Goal: Transaction & Acquisition: Purchase product/service

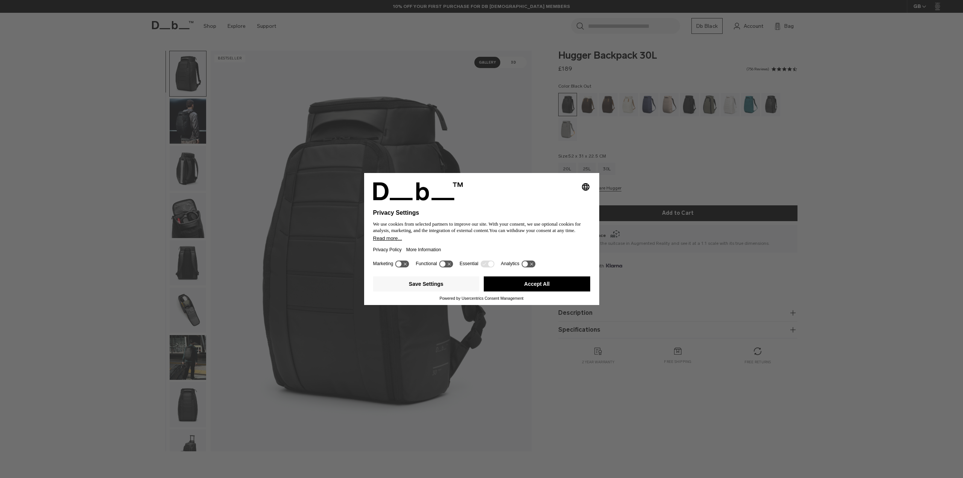
click at [552, 286] on button "Accept All" at bounding box center [537, 283] width 106 height 15
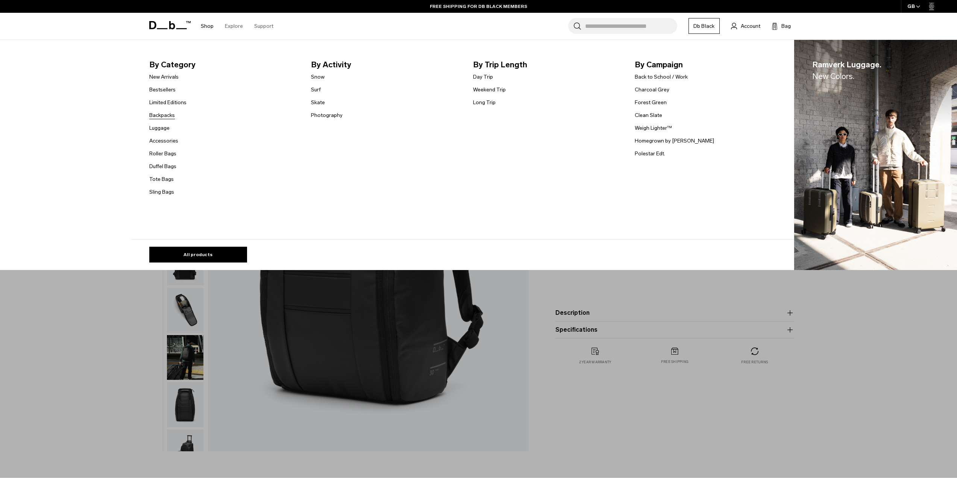
click at [159, 116] on link "Backpacks" at bounding box center [162, 115] width 26 height 8
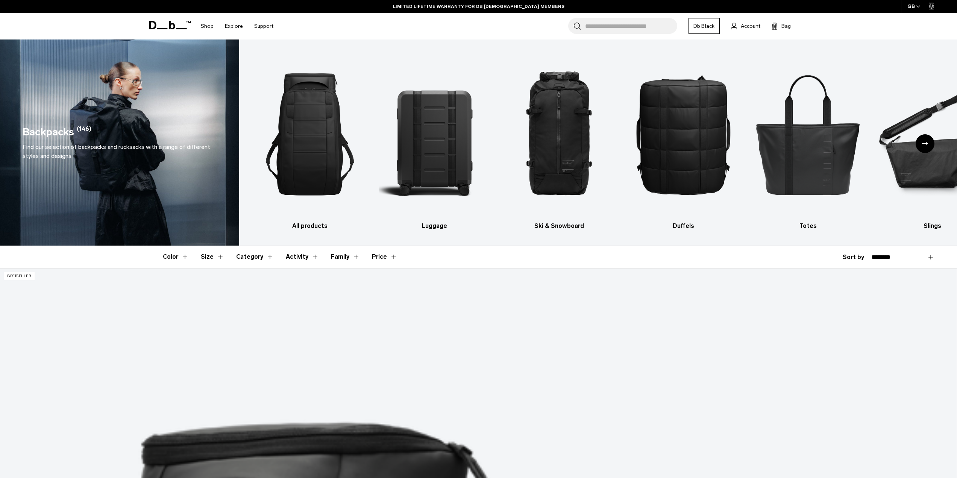
click at [186, 257] on button "Color" at bounding box center [176, 257] width 26 height 22
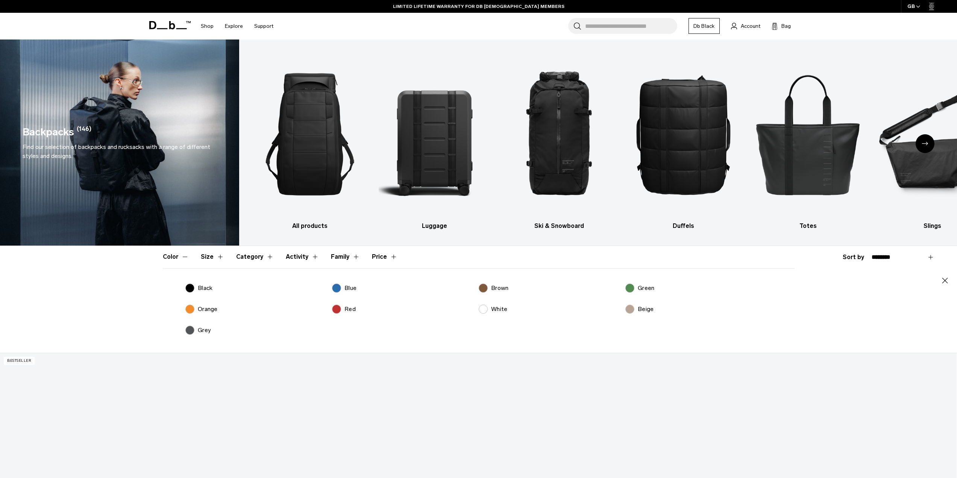
click at [198, 285] on p "Black" at bounding box center [205, 288] width 15 height 9
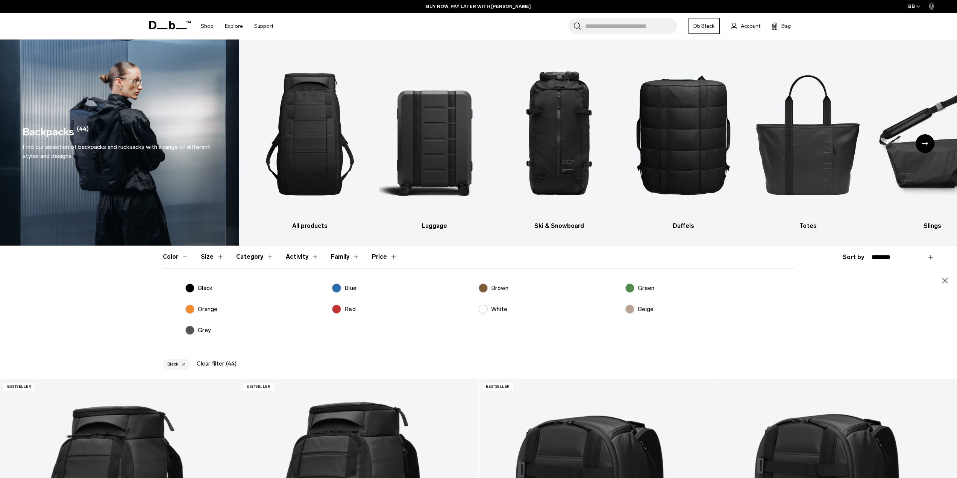
click at [308, 258] on button "Activity" at bounding box center [302, 257] width 33 height 22
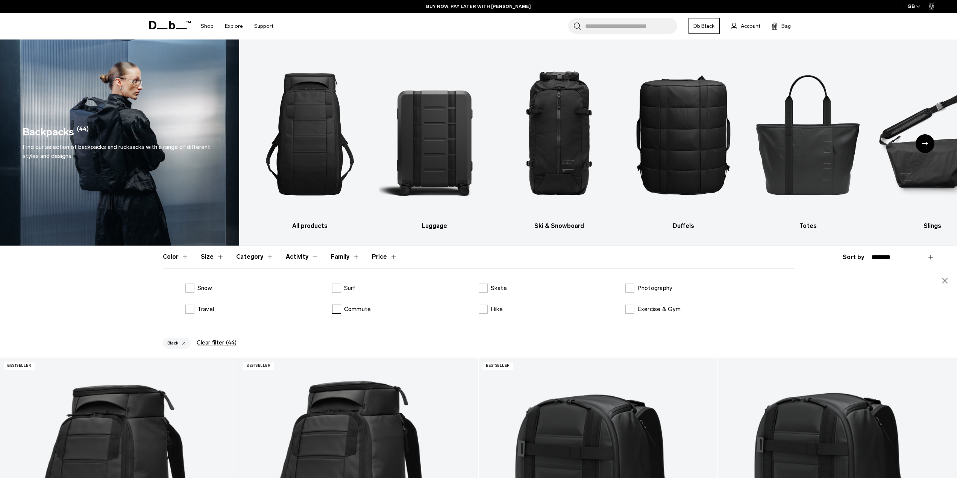
click at [345, 310] on p "Commute" at bounding box center [357, 309] width 27 height 9
click at [946, 279] on icon "button" at bounding box center [944, 280] width 9 height 9
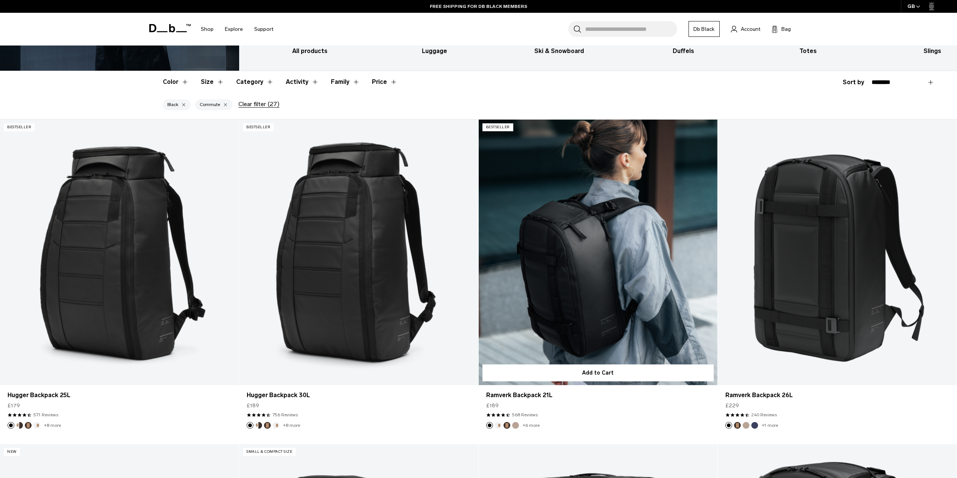
scroll to position [188, 0]
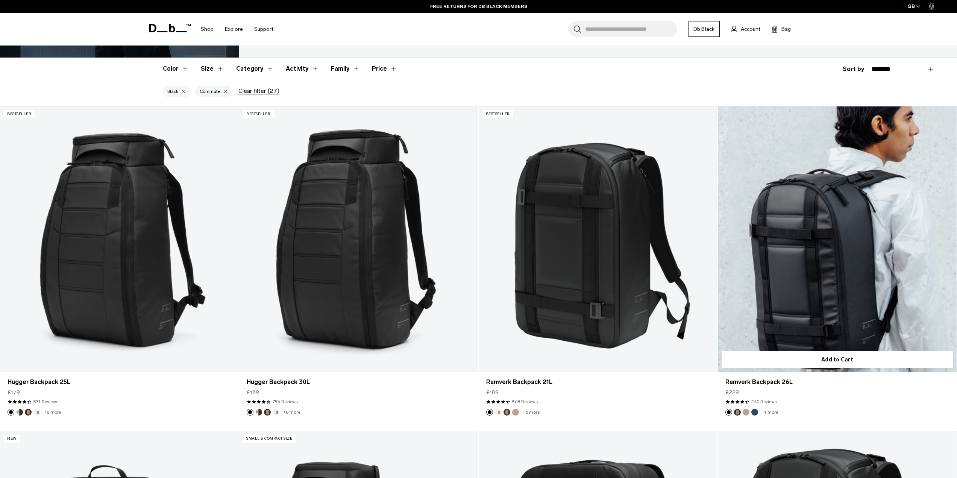
click at [814, 297] on link "Ramverk Backpack 26L" at bounding box center [837, 238] width 239 height 265
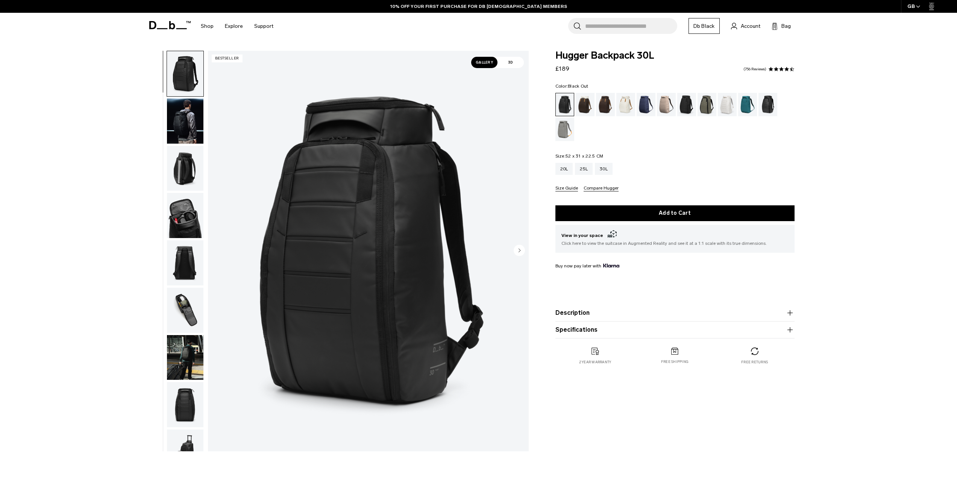
click at [190, 104] on img "button" at bounding box center [185, 121] width 36 height 45
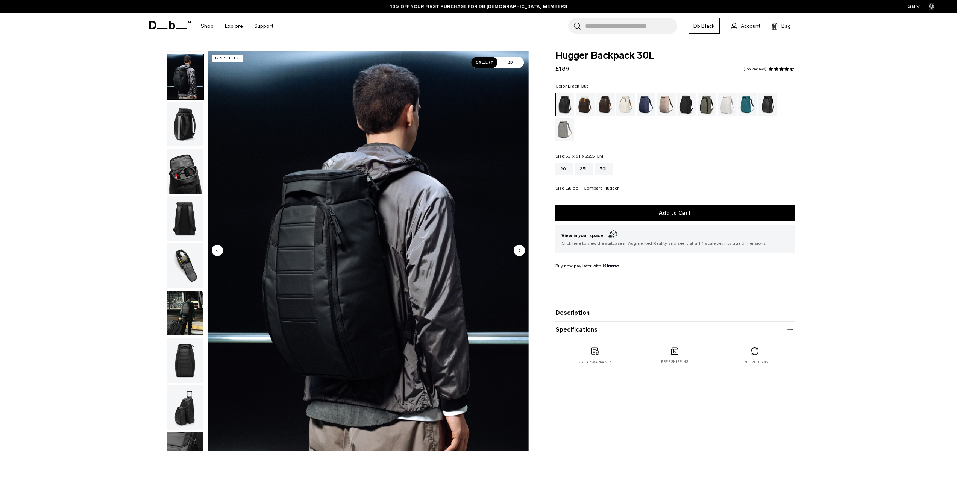
scroll to position [47, 0]
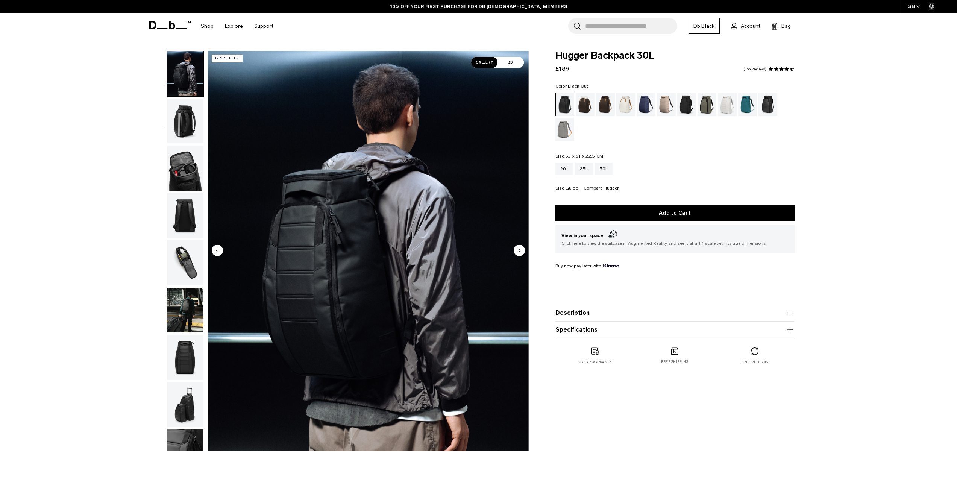
click at [186, 177] on img "button" at bounding box center [185, 168] width 36 height 45
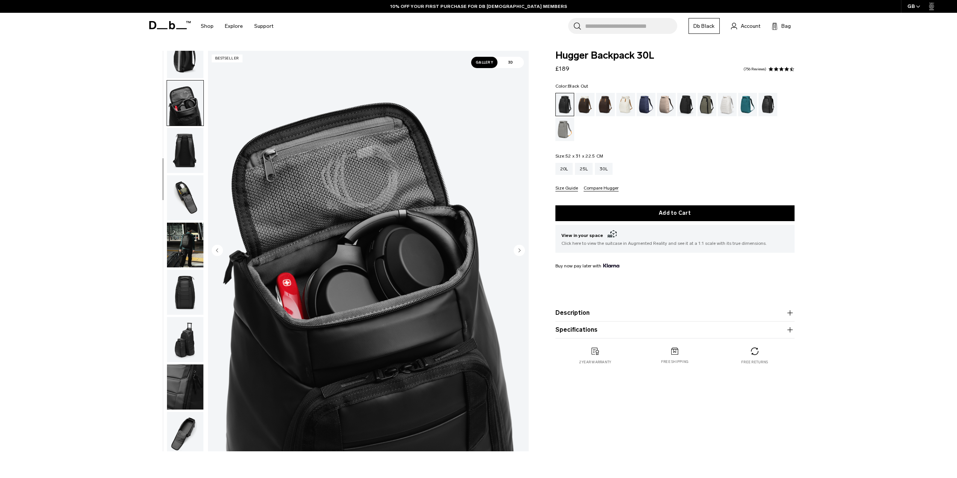
scroll to position [118, 0]
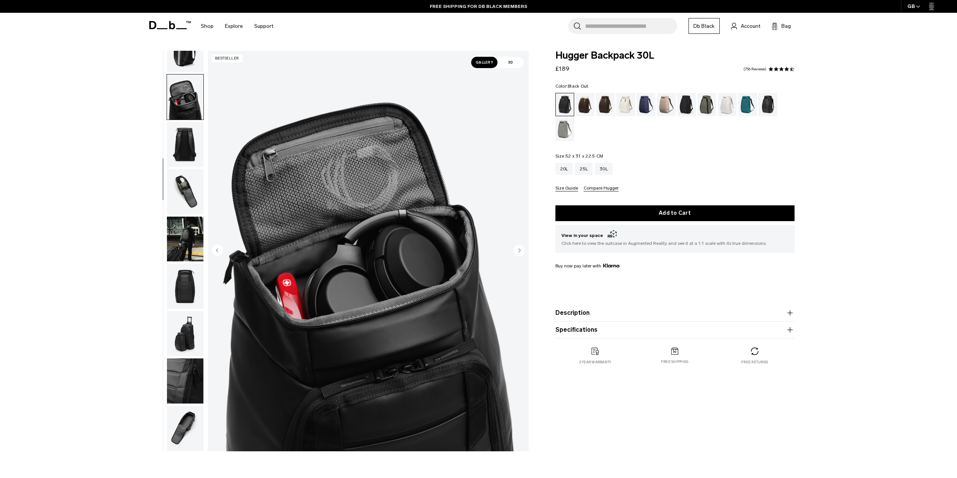
click at [195, 231] on img "button" at bounding box center [185, 239] width 36 height 45
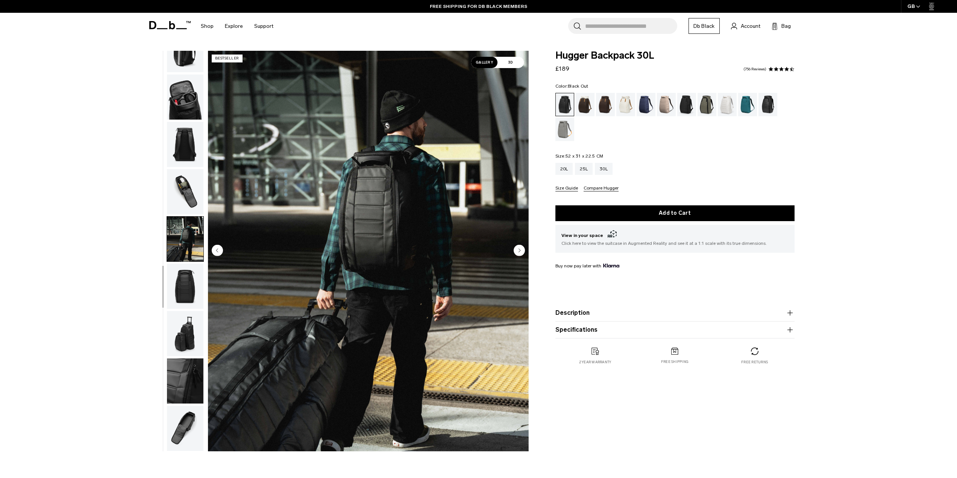
click at [191, 204] on img "button" at bounding box center [185, 191] width 36 height 45
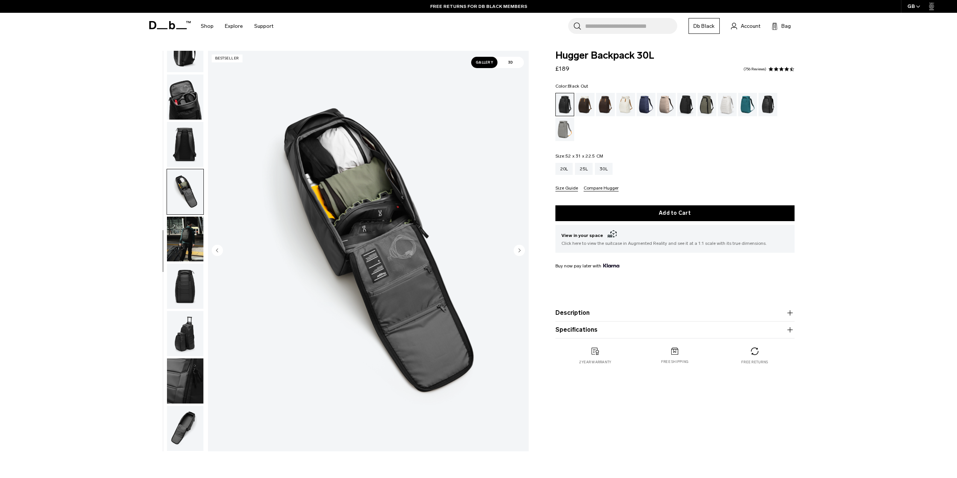
click at [200, 230] on img "button" at bounding box center [185, 239] width 36 height 45
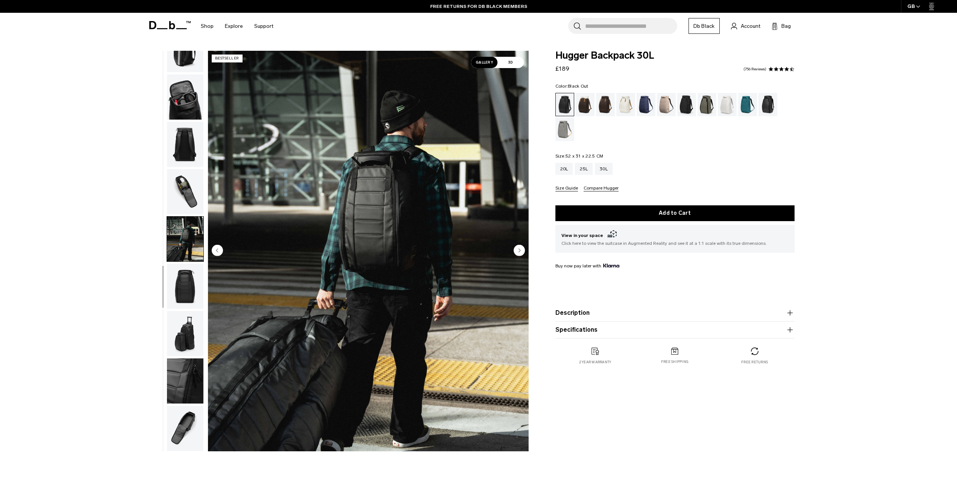
click at [184, 277] on img "button" at bounding box center [185, 286] width 36 height 45
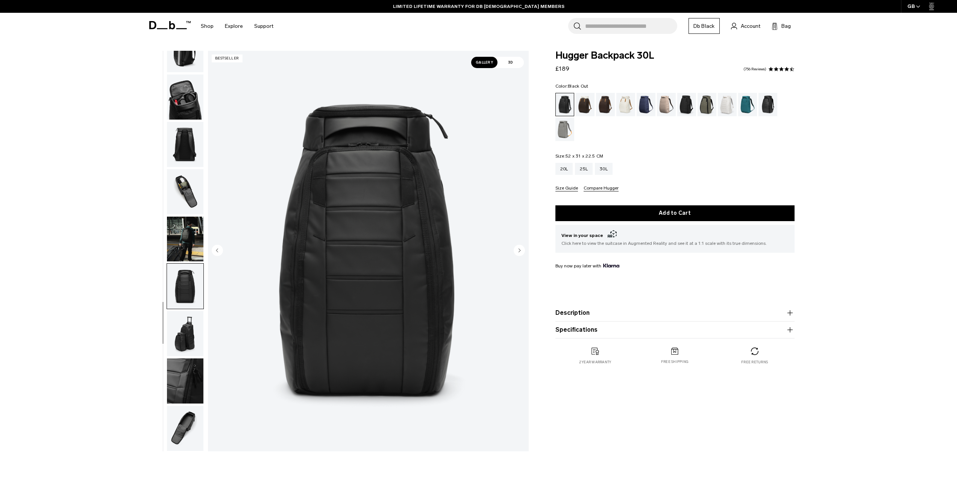
click at [172, 327] on img "button" at bounding box center [185, 333] width 36 height 45
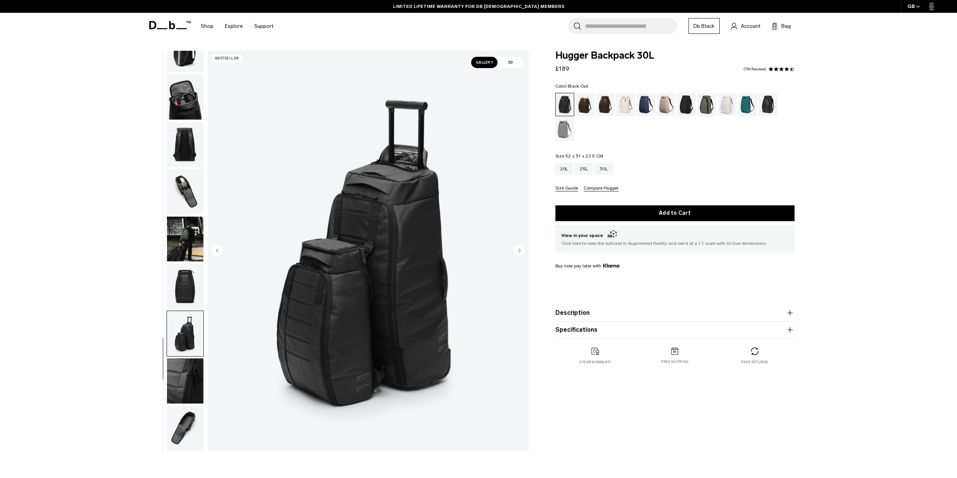
click at [200, 381] on img "button" at bounding box center [185, 380] width 36 height 45
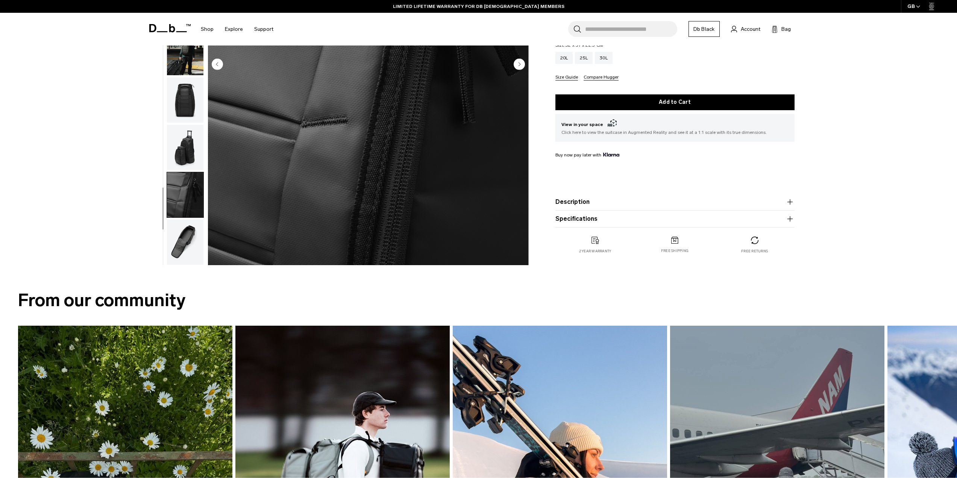
scroll to position [226, 0]
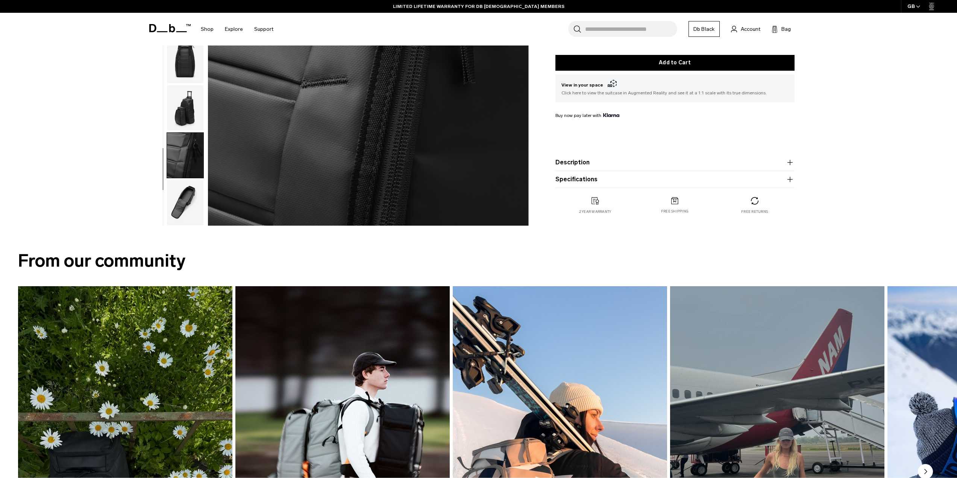
click at [185, 196] on img "button" at bounding box center [185, 202] width 36 height 45
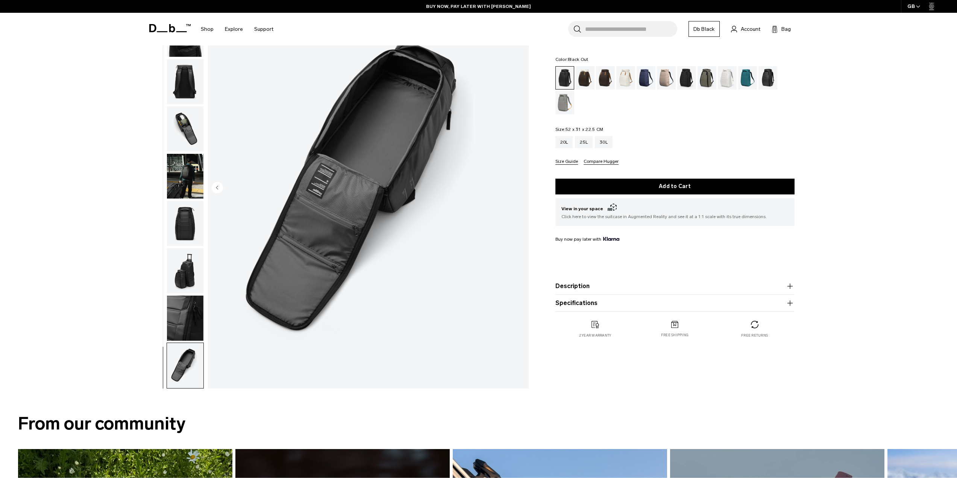
scroll to position [0, 0]
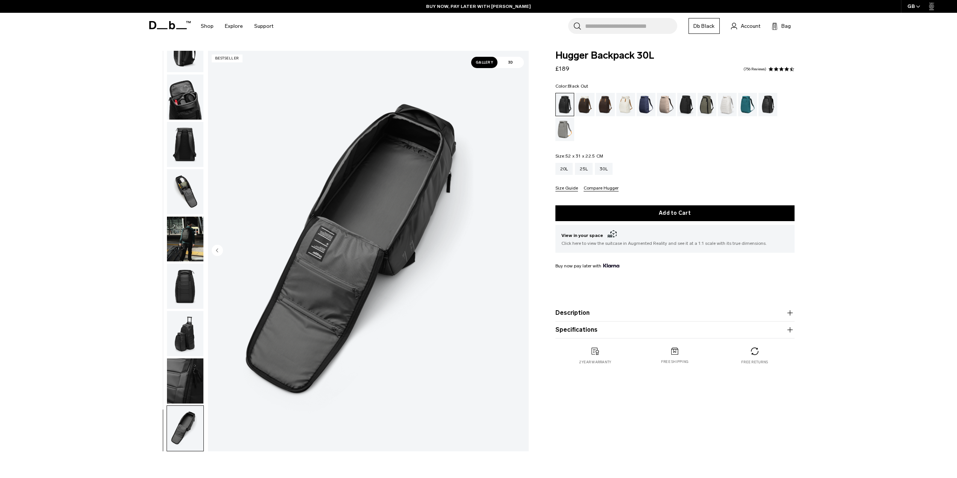
click at [568, 191] on button "Size Guide" at bounding box center [566, 189] width 23 height 6
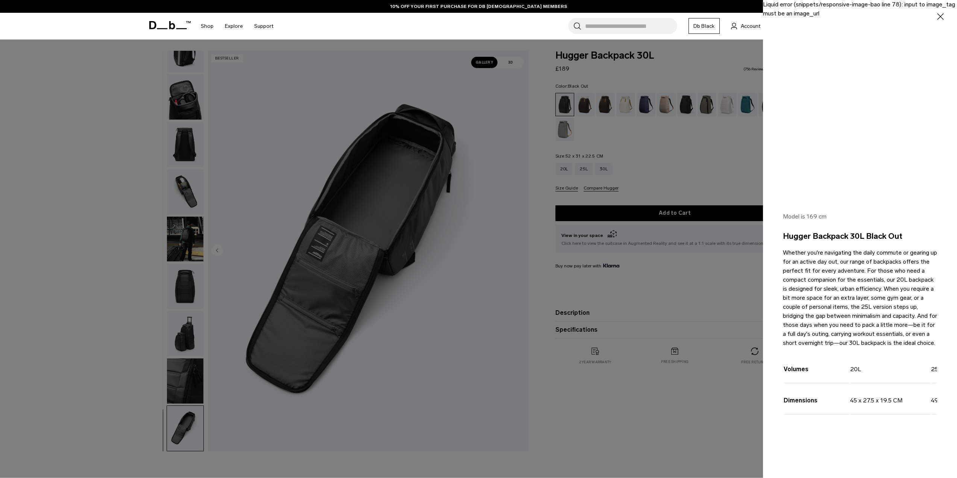
click at [147, 208] on div at bounding box center [478, 239] width 957 height 478
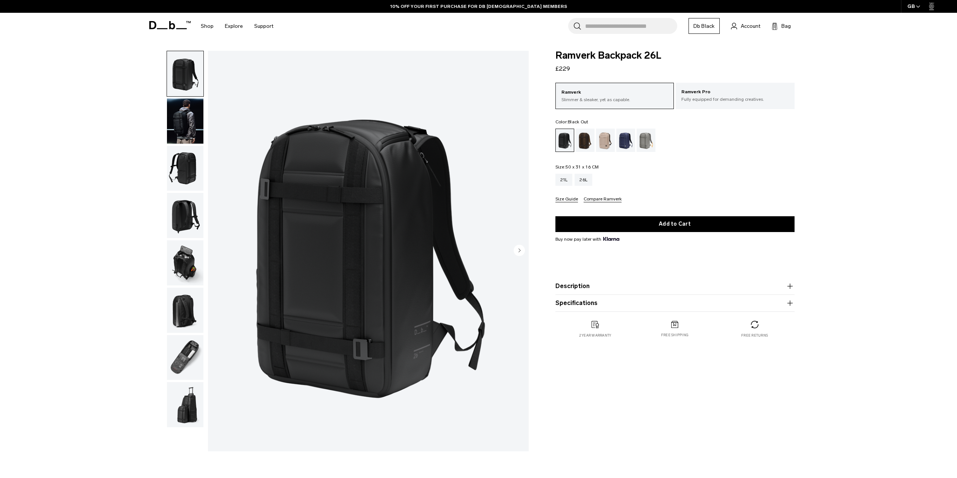
click at [186, 73] on img "button" at bounding box center [185, 73] width 36 height 45
click at [191, 162] on img "button" at bounding box center [185, 168] width 36 height 45
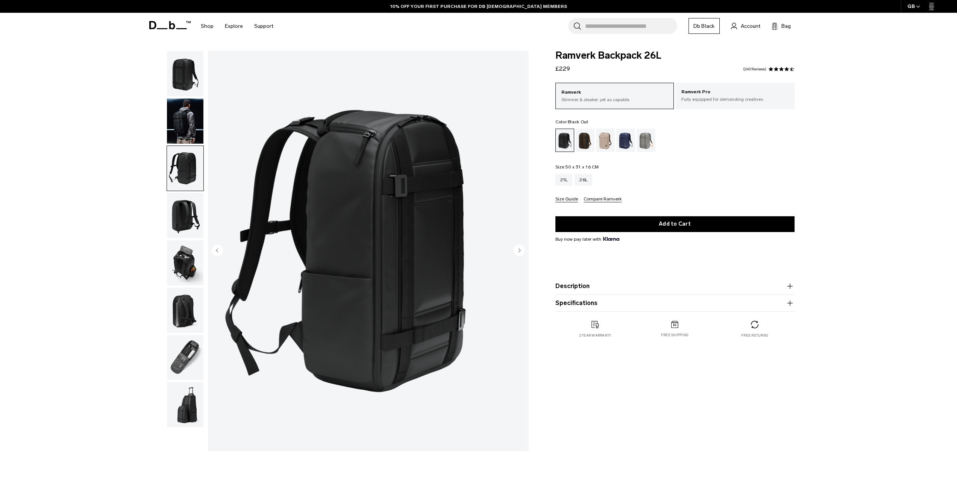
click at [198, 206] on img "button" at bounding box center [185, 215] width 36 height 45
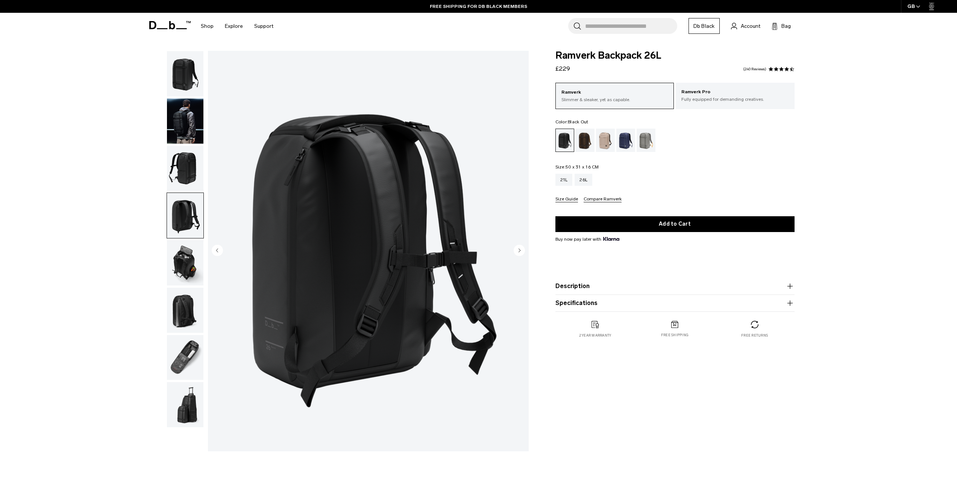
click at [182, 260] on img "button" at bounding box center [185, 262] width 36 height 45
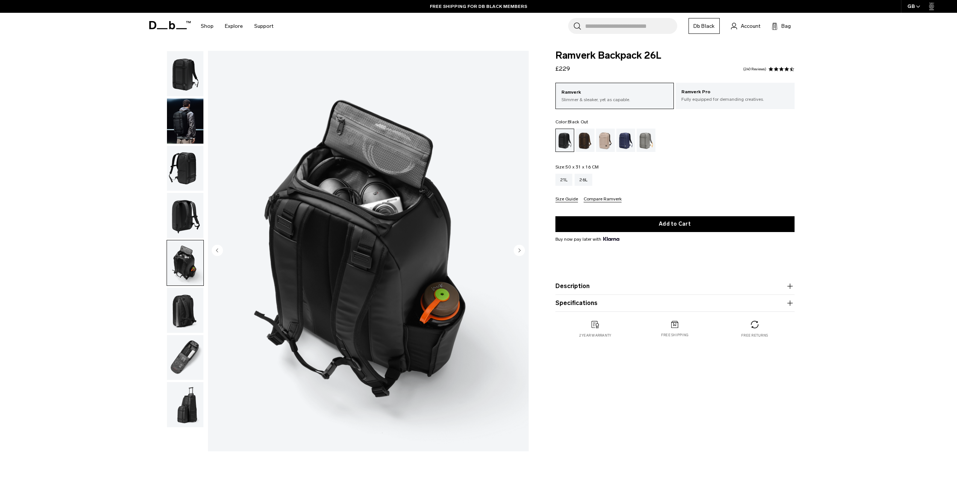
click at [186, 303] on img "button" at bounding box center [185, 310] width 36 height 45
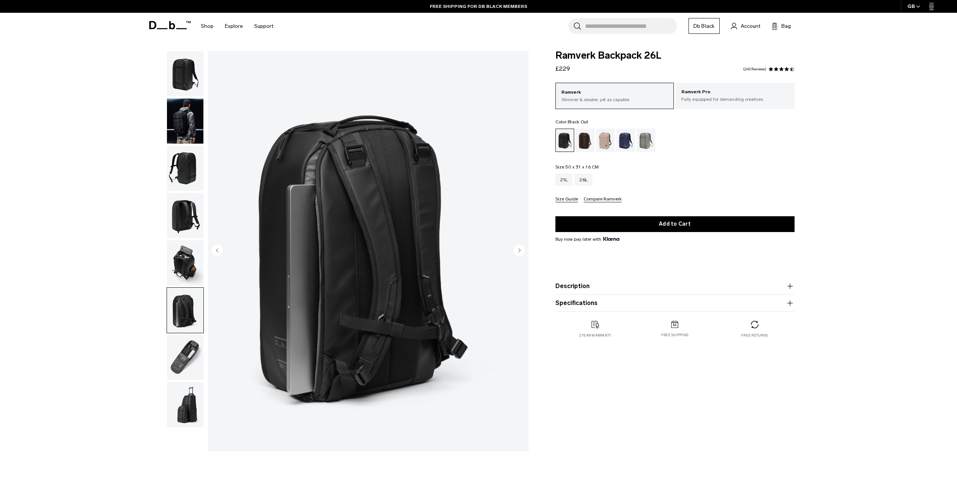
click at [198, 358] on img "button" at bounding box center [185, 357] width 36 height 45
